Goal: Navigation & Orientation: Find specific page/section

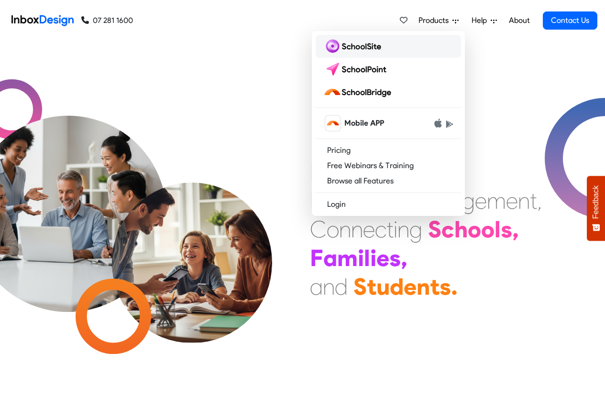
click at [354, 46] on img at bounding box center [354, 46] width 62 height 15
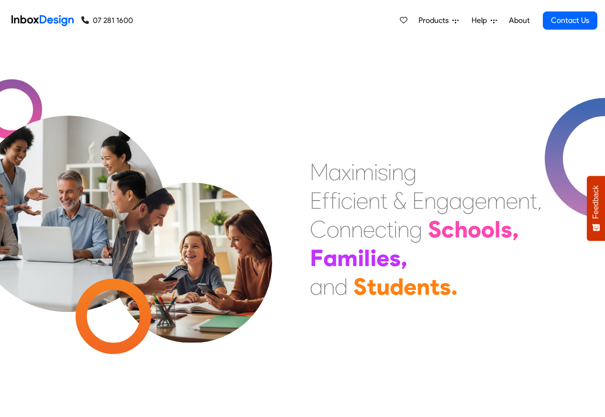
click at [435, 21] on span "Products" at bounding box center [435, 20] width 34 height 11
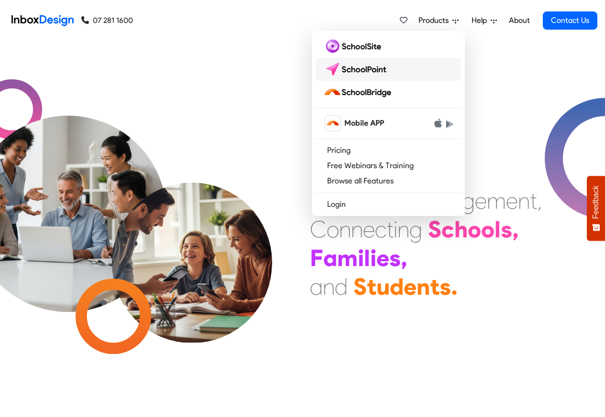
click at [357, 67] on img at bounding box center [356, 69] width 67 height 15
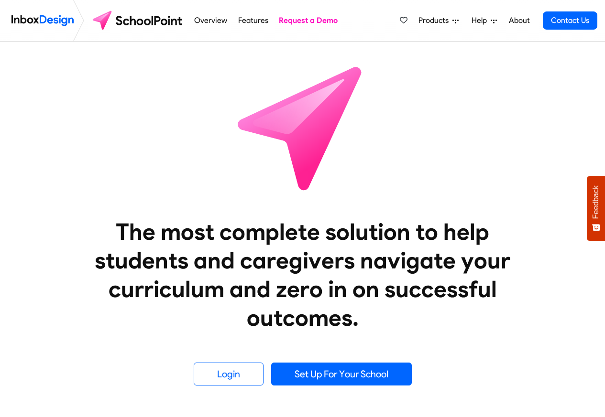
click at [436, 21] on span "Products" at bounding box center [435, 20] width 34 height 11
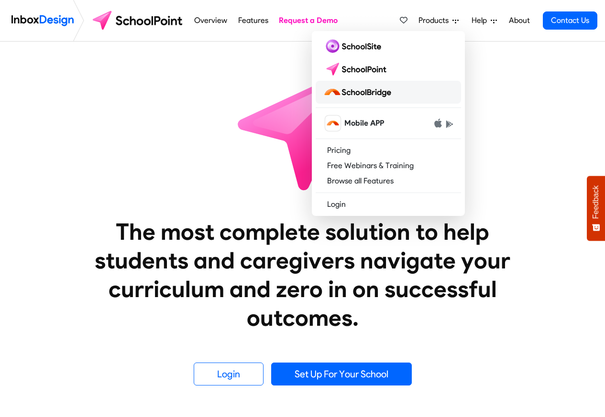
click at [357, 92] on img at bounding box center [359, 92] width 72 height 15
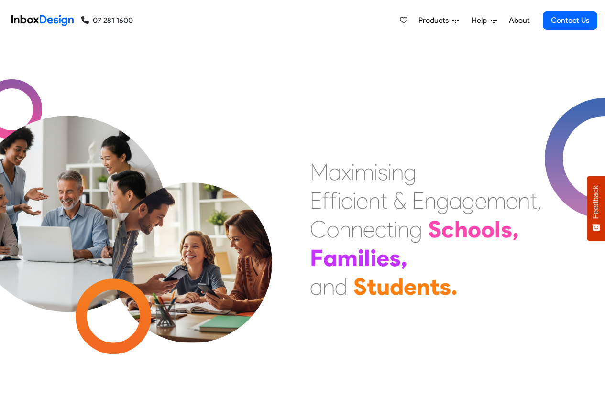
click at [445, 21] on span "Products" at bounding box center [435, 20] width 34 height 11
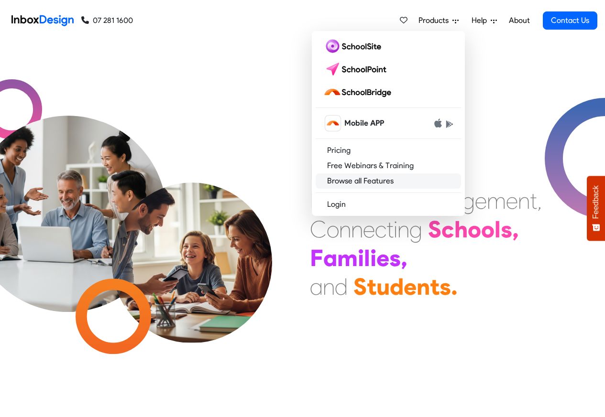
click at [332, 179] on link "Browse all Features" at bounding box center [387, 180] width 145 height 15
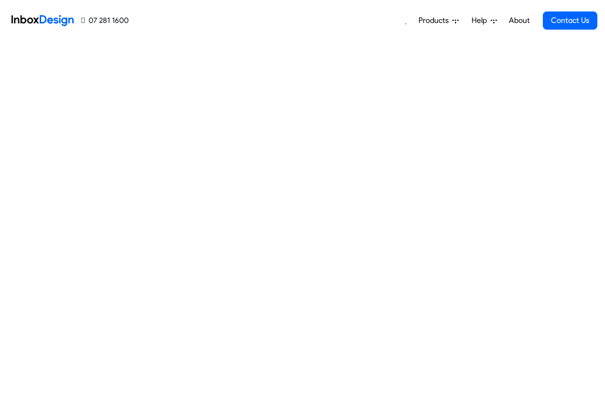
click at [483, 21] on span "Help" at bounding box center [480, 20] width 19 height 11
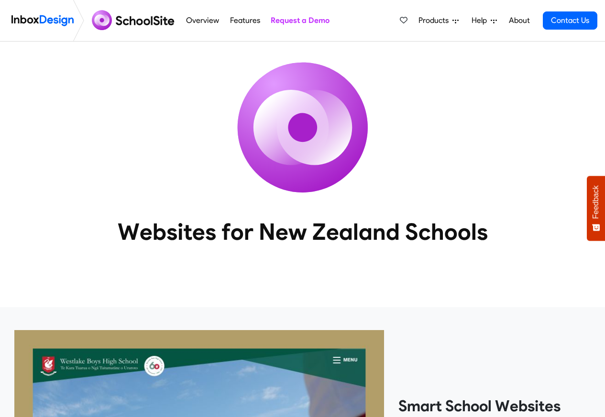
click at [187, 21] on link "Overview" at bounding box center [203, 20] width 38 height 19
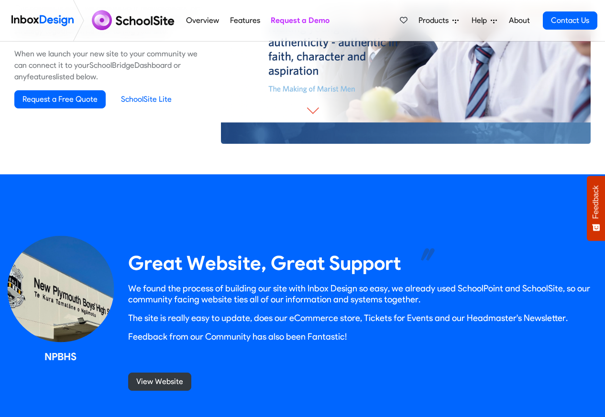
scroll to position [746, 0]
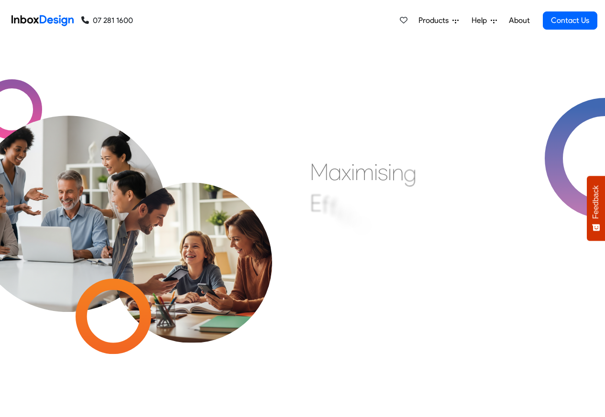
click at [441, 20] on span "Products" at bounding box center [435, 20] width 34 height 11
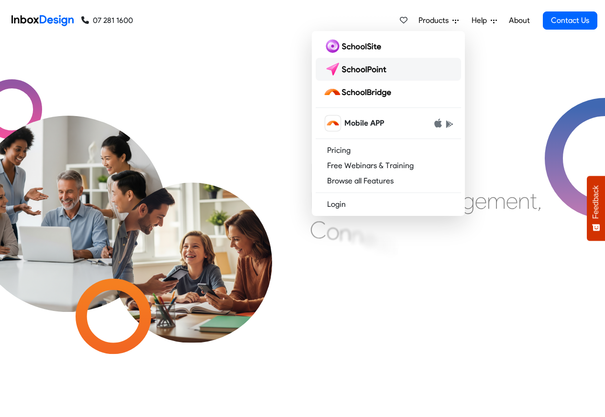
click at [350, 67] on img at bounding box center [356, 69] width 67 height 15
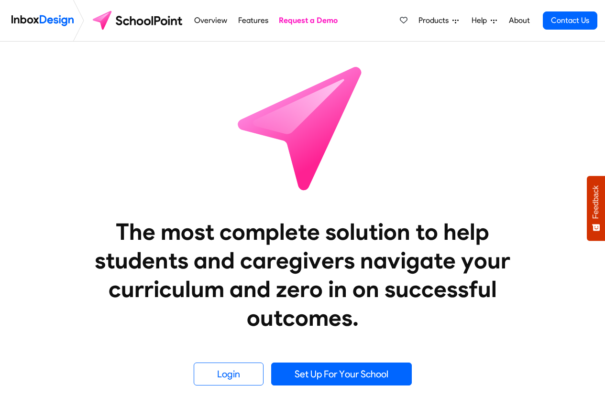
click at [429, 22] on span "Products" at bounding box center [435, 20] width 34 height 11
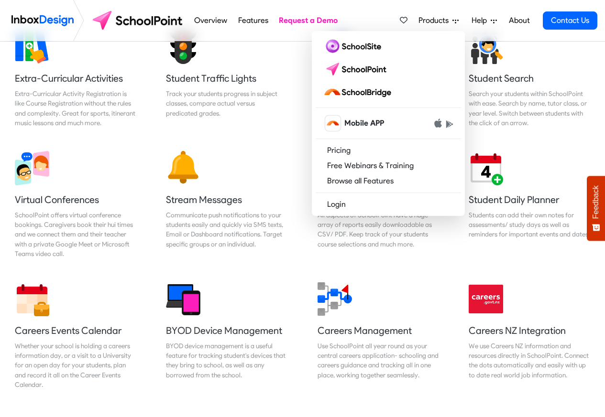
scroll to position [746, 0]
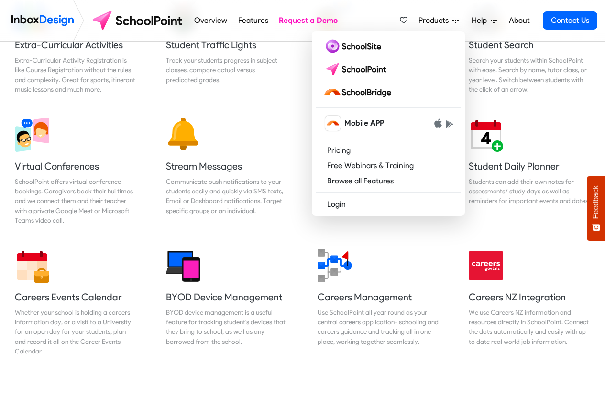
click at [522, 21] on link "About" at bounding box center [519, 20] width 26 height 19
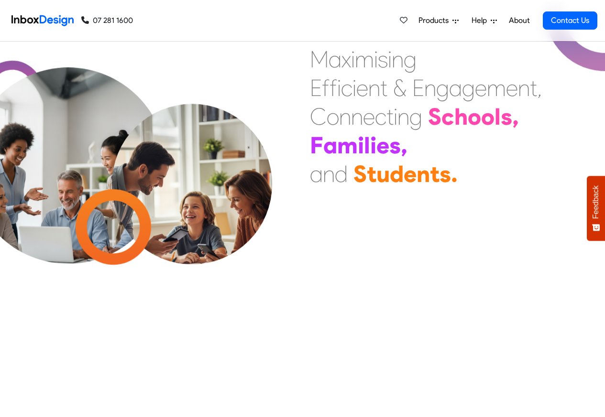
scroll to position [368, 0]
